Goal: Task Accomplishment & Management: Manage account settings

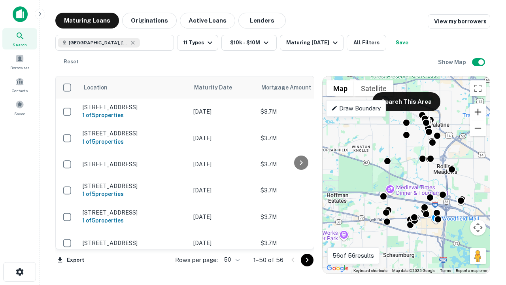
click at [478, 112] on button "Zoom in" at bounding box center [478, 112] width 16 height 16
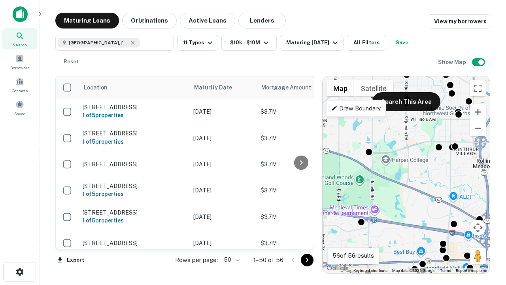
click at [478, 112] on button "Zoom in" at bounding box center [478, 112] width 16 height 16
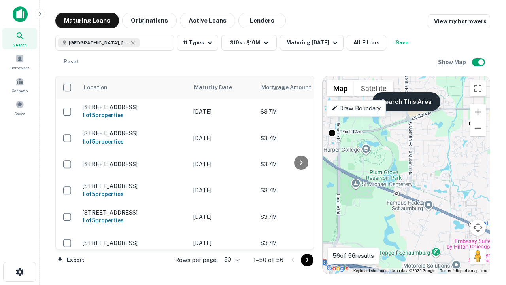
click at [406, 102] on button "Search This Area" at bounding box center [406, 101] width 68 height 19
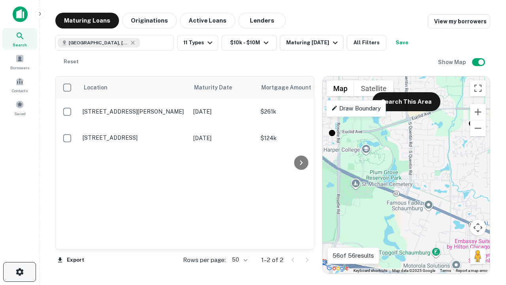
click at [19, 272] on icon "button" at bounding box center [19, 271] width 9 height 9
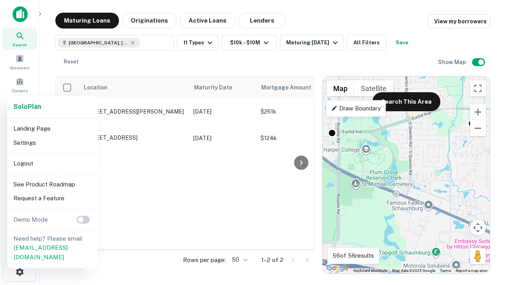
click at [52, 163] on li "Logout" at bounding box center [52, 163] width 85 height 14
